Goal: Navigation & Orientation: Understand site structure

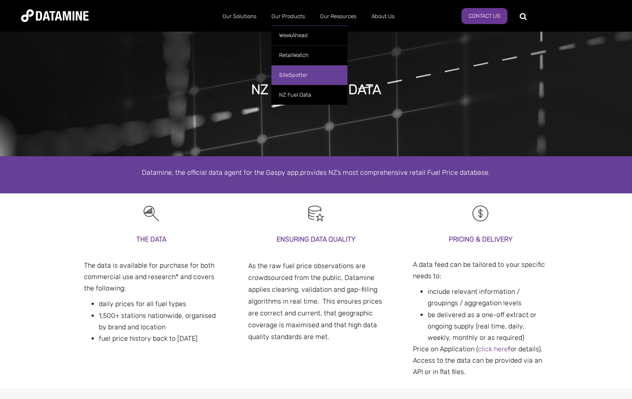
click at [299, 73] on link "SiteSpotter" at bounding box center [309, 75] width 76 height 20
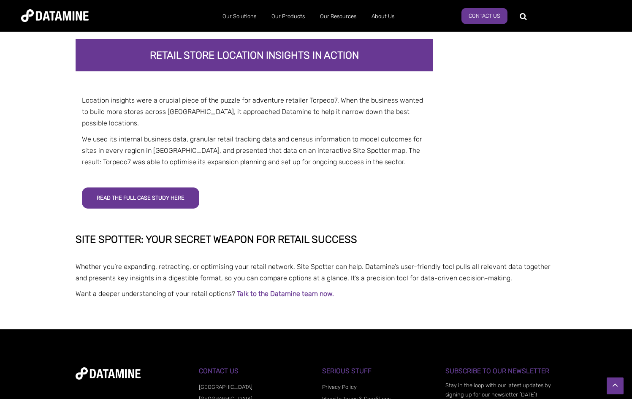
scroll to position [1688, 0]
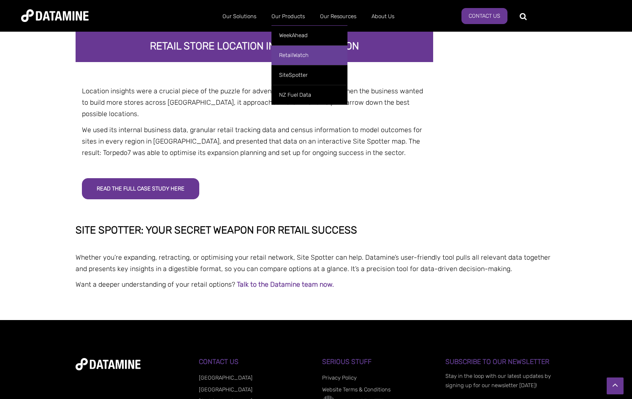
click at [296, 51] on link "RetailWatch" at bounding box center [309, 55] width 76 height 20
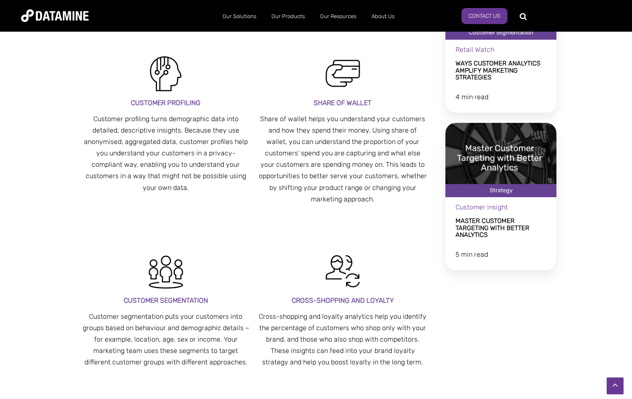
scroll to position [1171, 0]
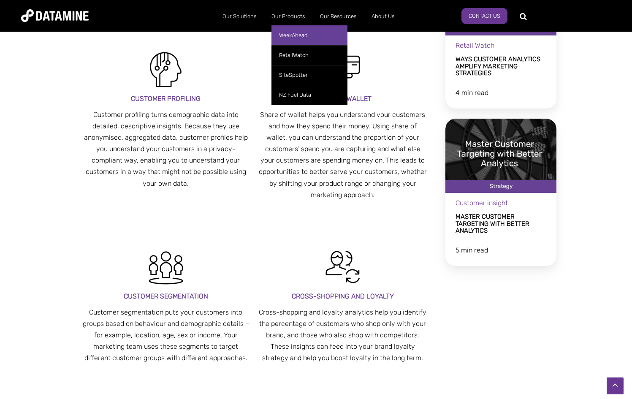
click at [294, 38] on link "WeekAhead" at bounding box center [309, 35] width 76 height 20
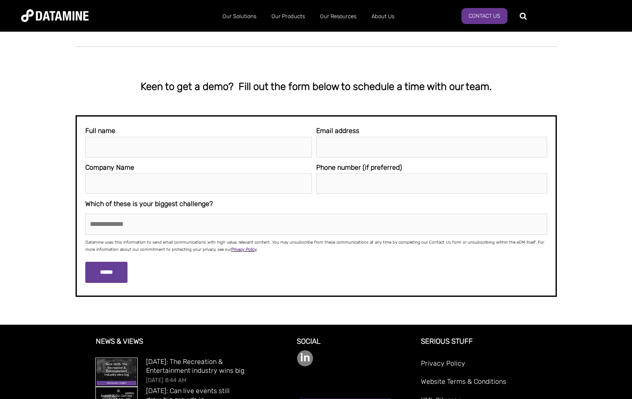
scroll to position [1869, 0]
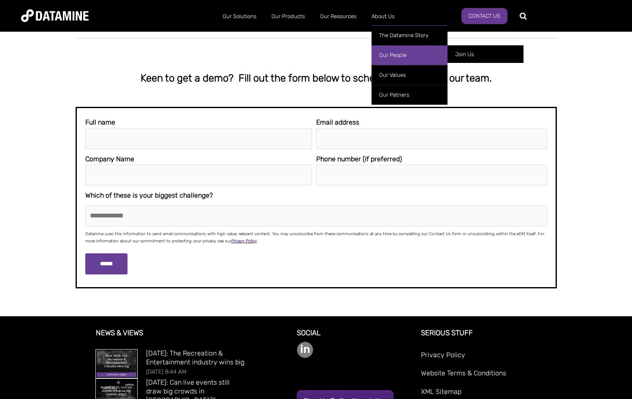
click at [395, 55] on link "Our People" at bounding box center [409, 55] width 76 height 20
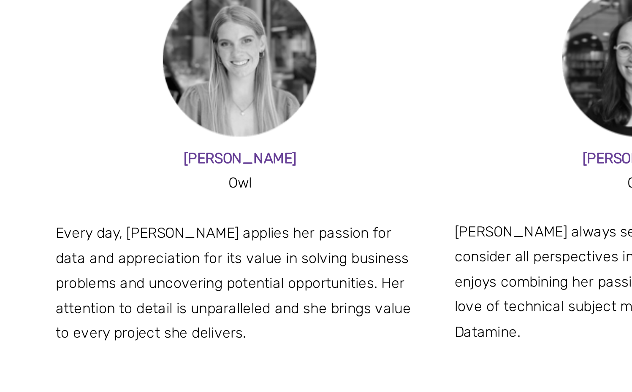
scroll to position [938, 0]
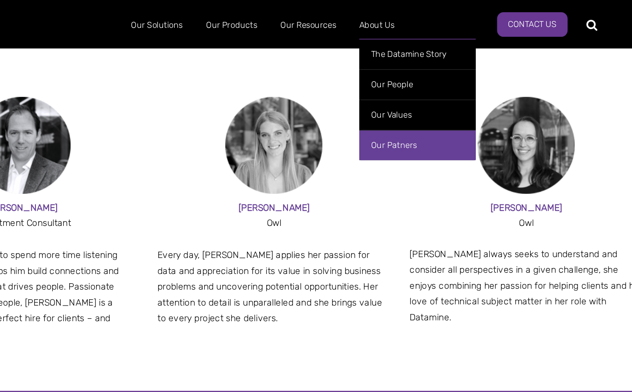
click at [371, 93] on link "Our Patners" at bounding box center [409, 95] width 76 height 20
